Goal: Information Seeking & Learning: Learn about a topic

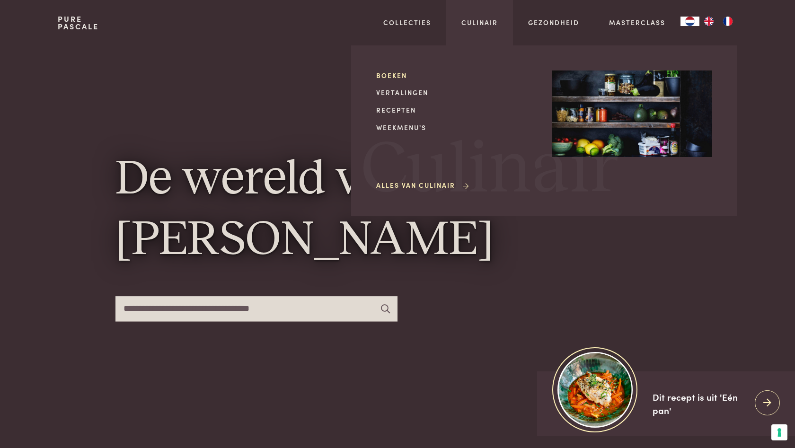
click at [396, 74] on link "Boeken" at bounding box center [456, 75] width 160 height 10
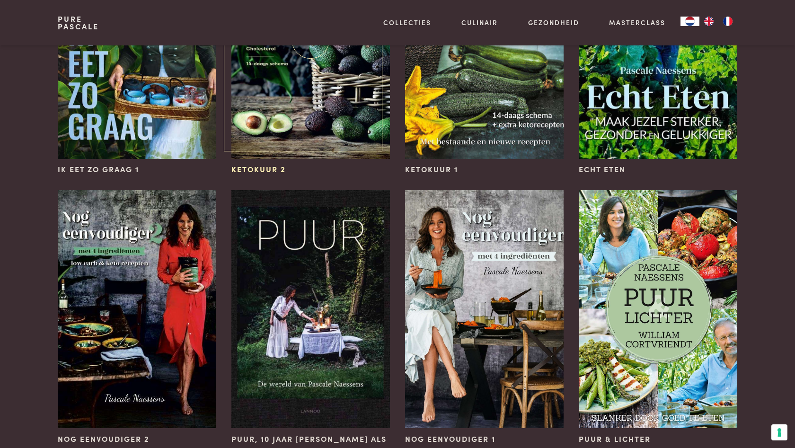
scroll to position [769, 0]
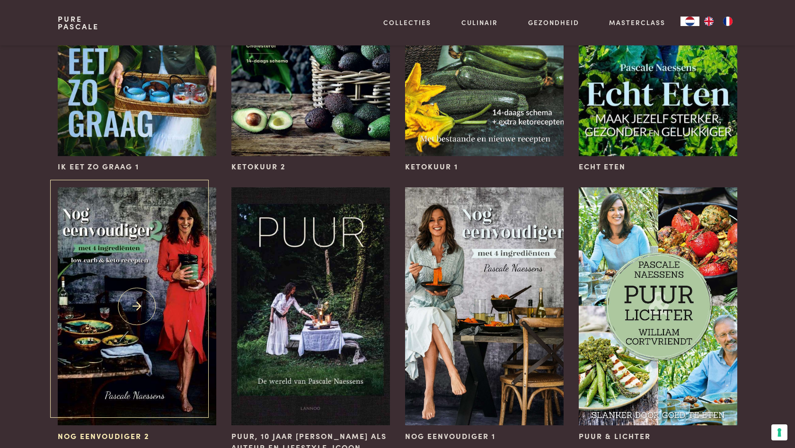
click at [125, 284] on img at bounding box center [137, 306] width 158 height 238
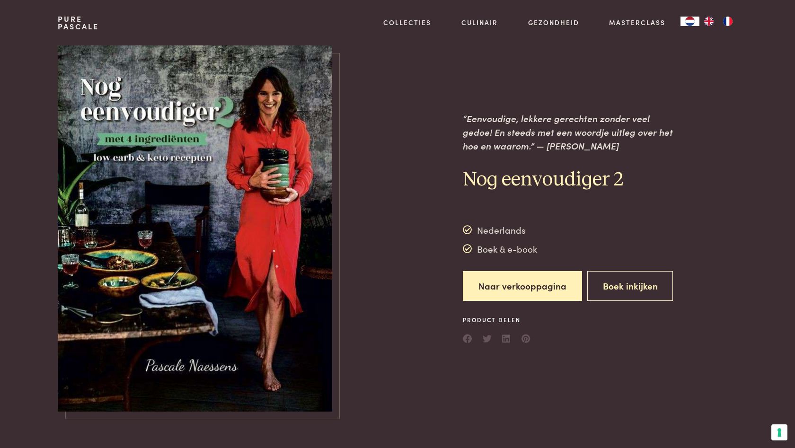
click at [363, 325] on div at bounding box center [397, 228] width 101 height 366
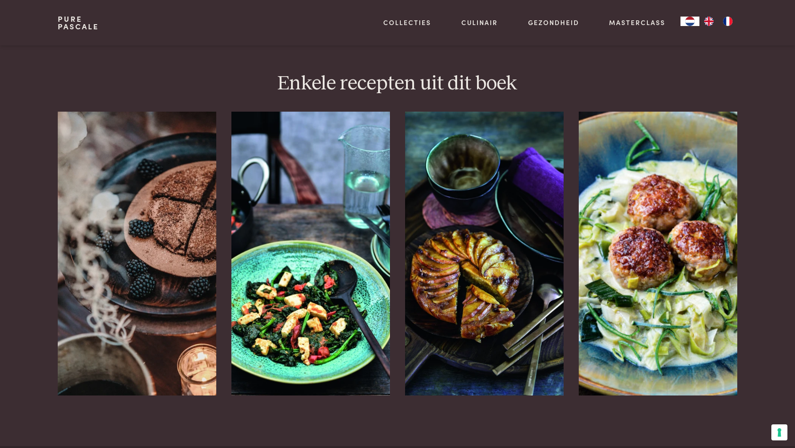
scroll to position [891, 0]
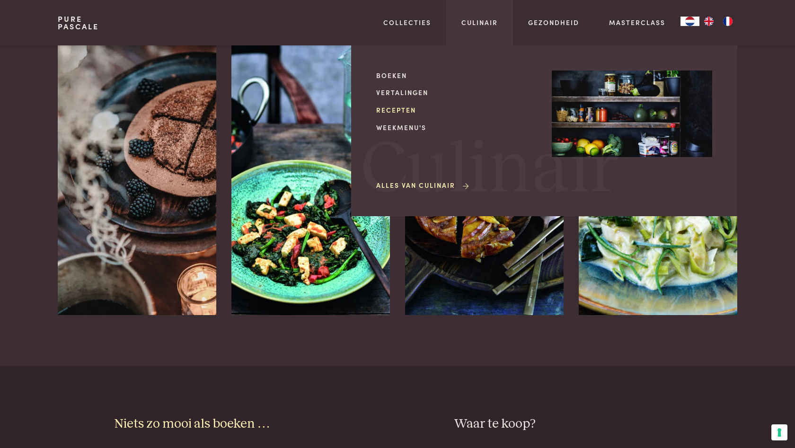
click at [391, 108] on link "Recepten" at bounding box center [456, 110] width 160 height 10
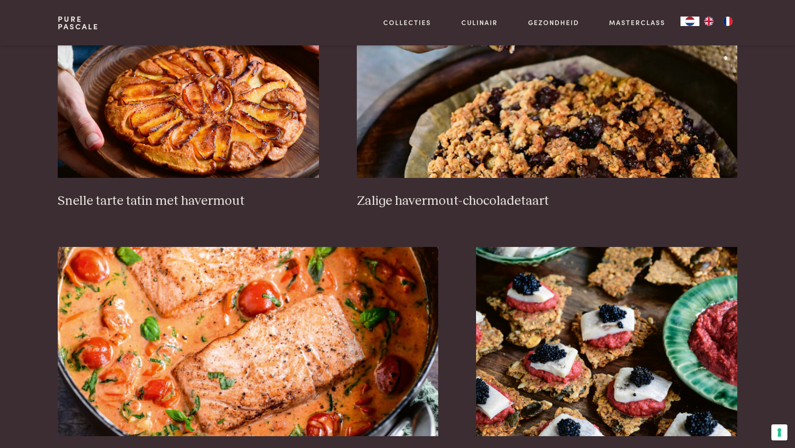
scroll to position [1502, 0]
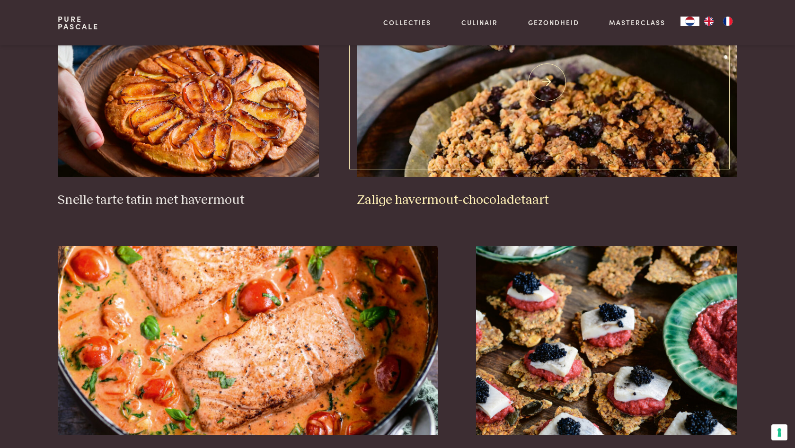
click at [493, 195] on h3 "Zalige havermout-chocoladetaart" at bounding box center [547, 200] width 381 height 17
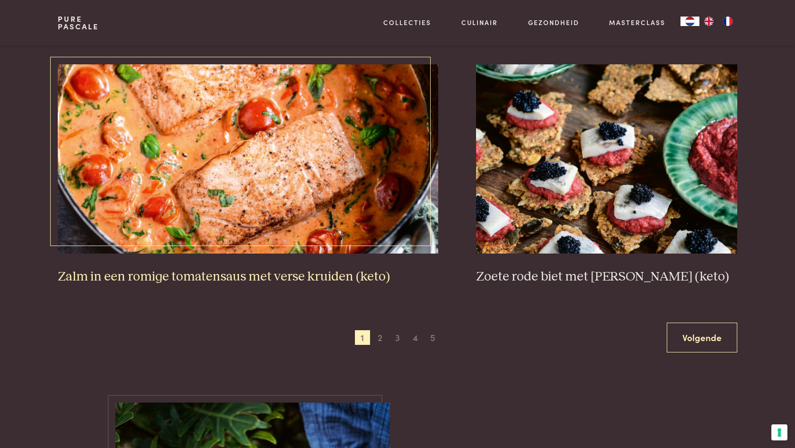
scroll to position [1678, 0]
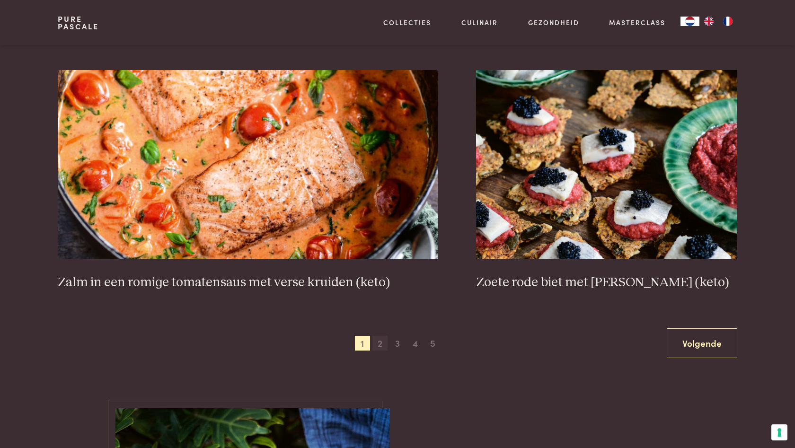
click at [379, 338] on span "2" at bounding box center [379, 343] width 15 height 15
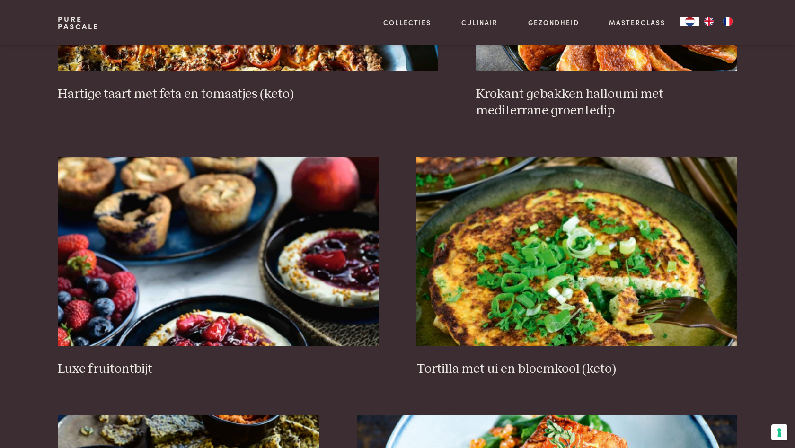
scroll to position [1076, 0]
